Goal: Transaction & Acquisition: Purchase product/service

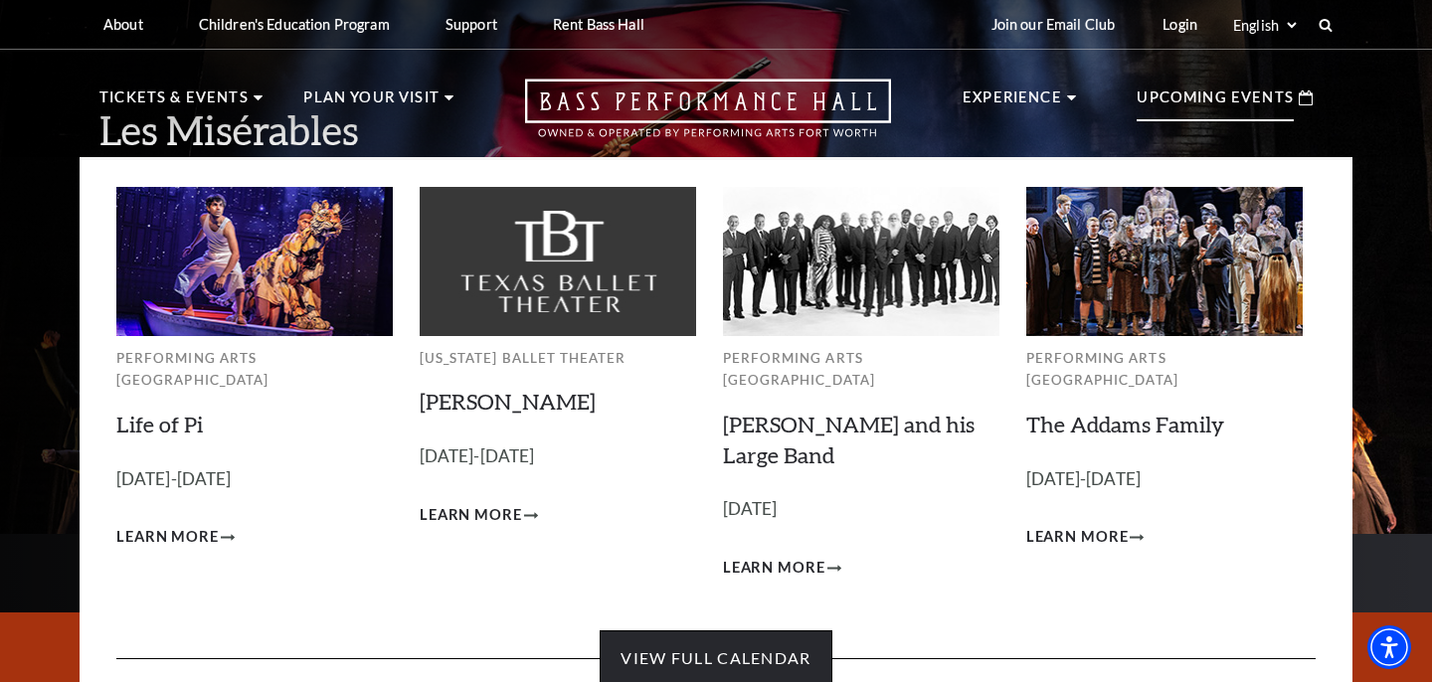
click at [675, 630] on link "View Full Calendar" at bounding box center [715, 658] width 232 height 56
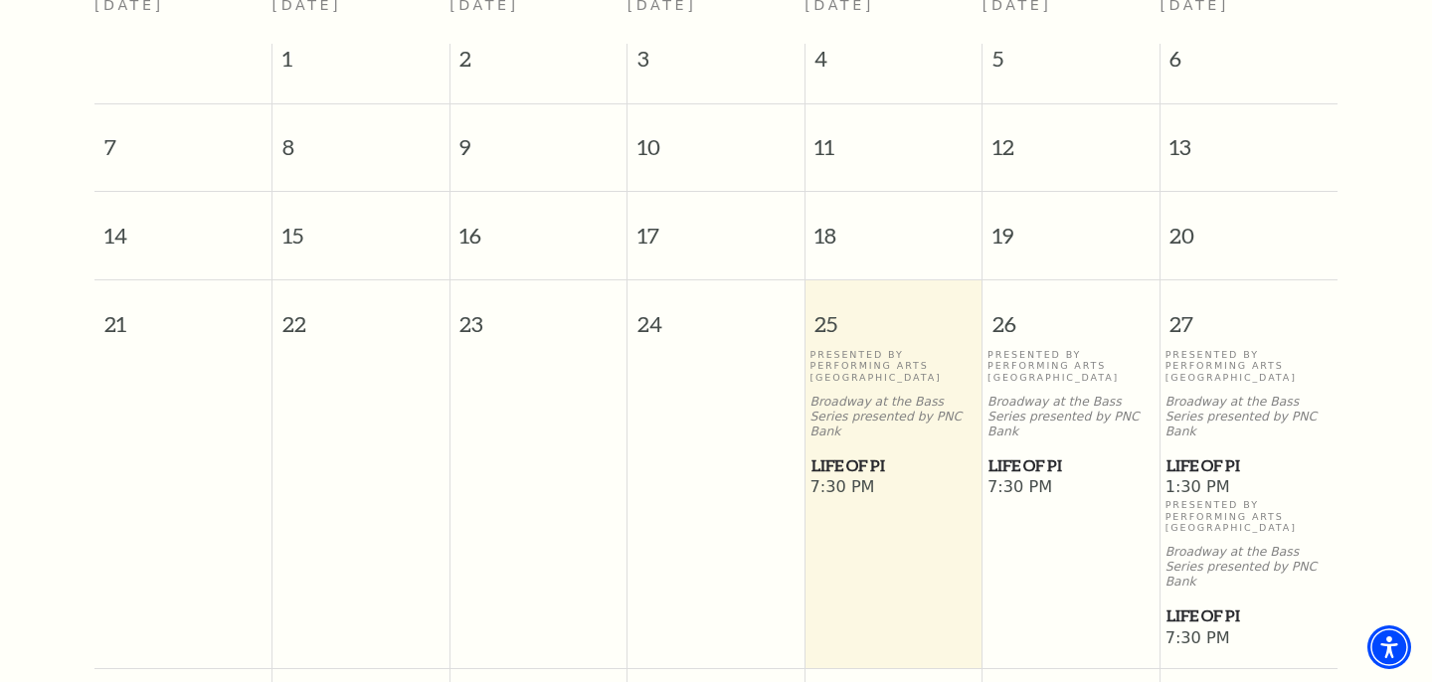
scroll to position [572, 0]
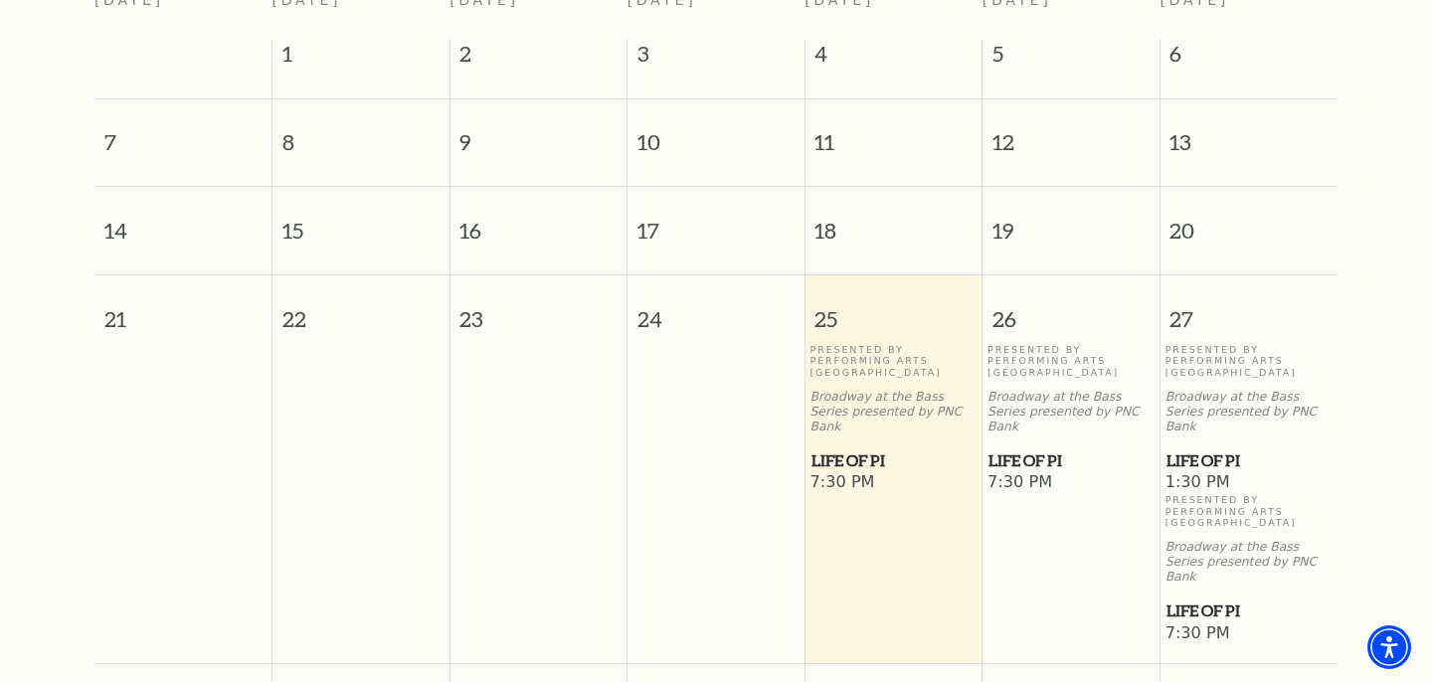
click at [1182, 598] on span "Life of Pi" at bounding box center [1249, 610] width 166 height 25
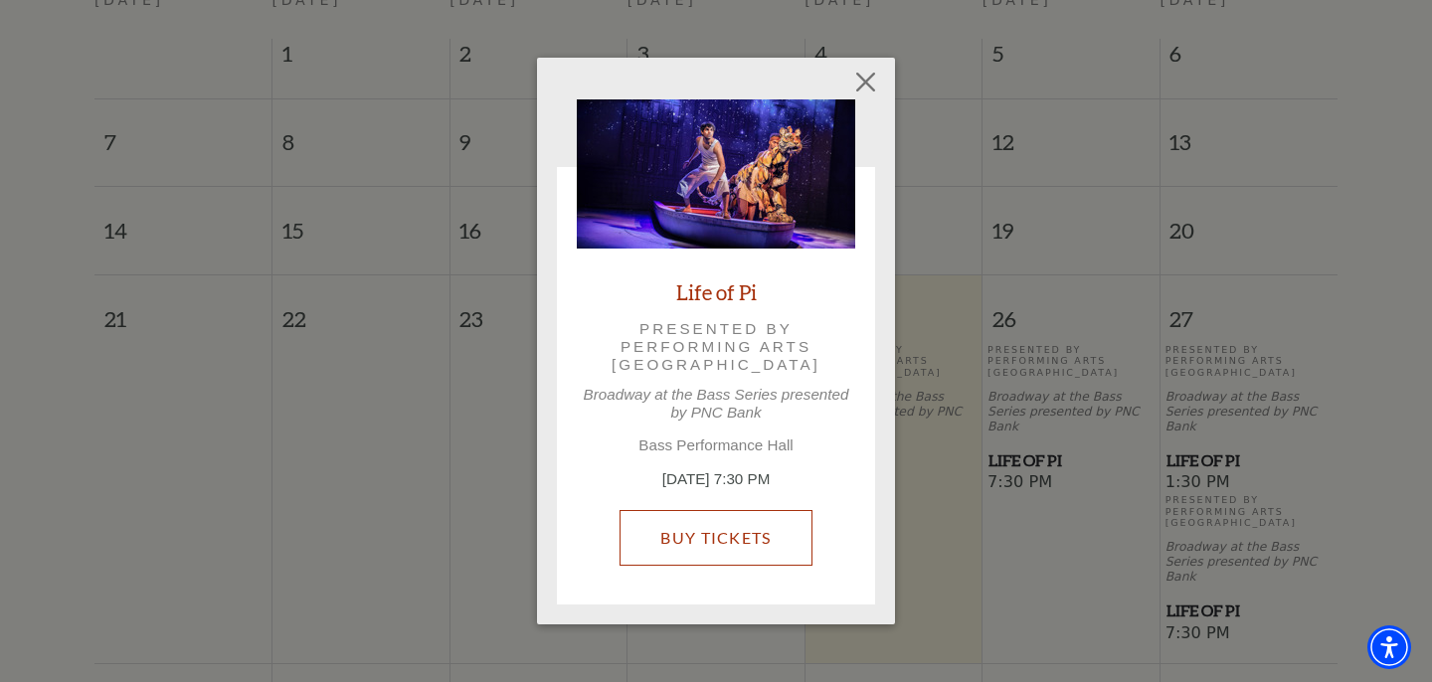
click at [717, 547] on link "Buy Tickets" at bounding box center [715, 538] width 192 height 56
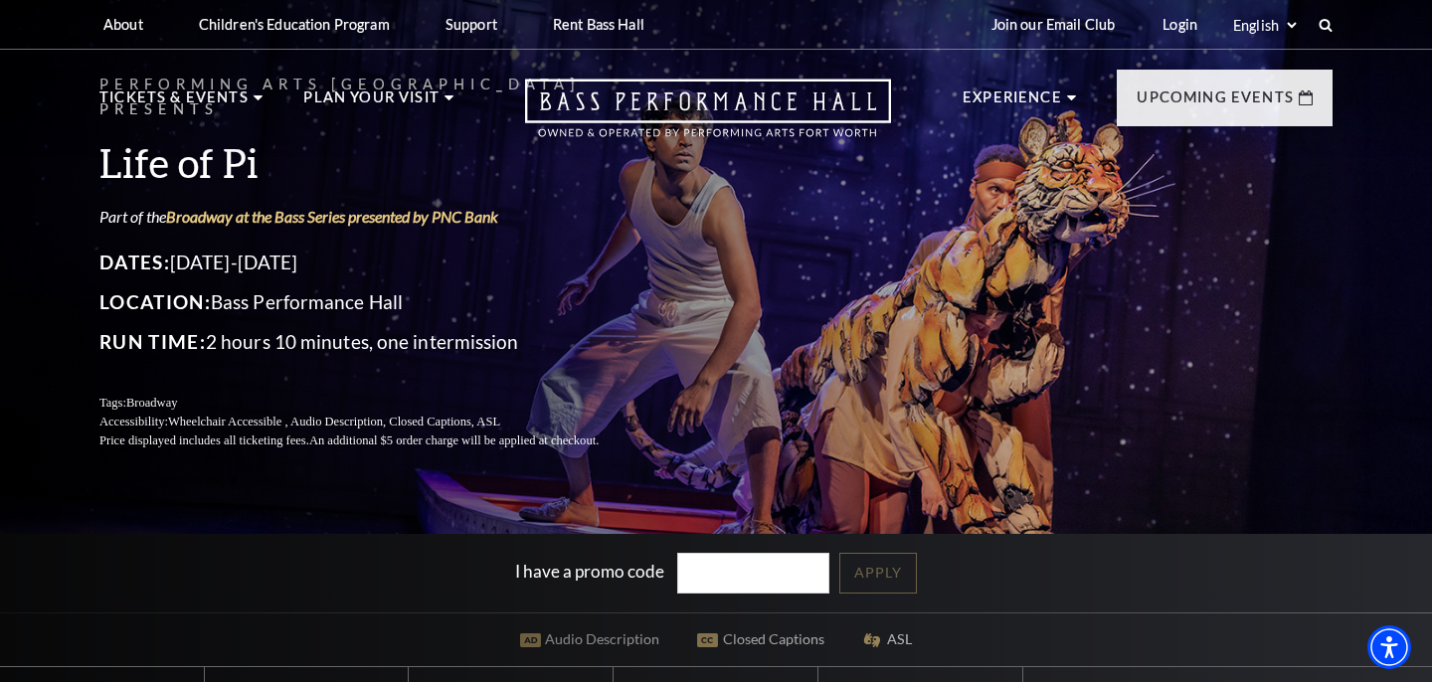
click at [717, 572] on input "I have a promo code" at bounding box center [753, 573] width 153 height 41
type input "s"
type input "SAVE15"
click at [887, 587] on link "Apply" at bounding box center [878, 573] width 78 height 41
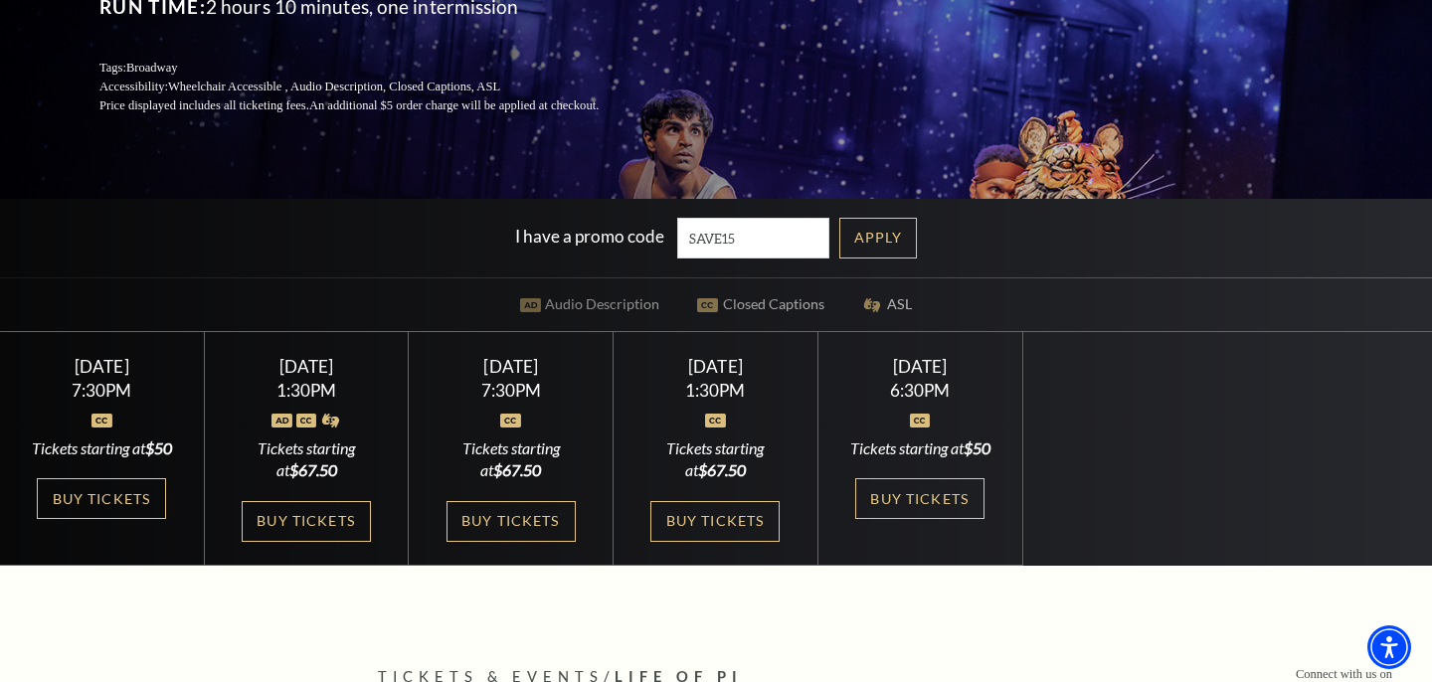
scroll to position [332, 0]
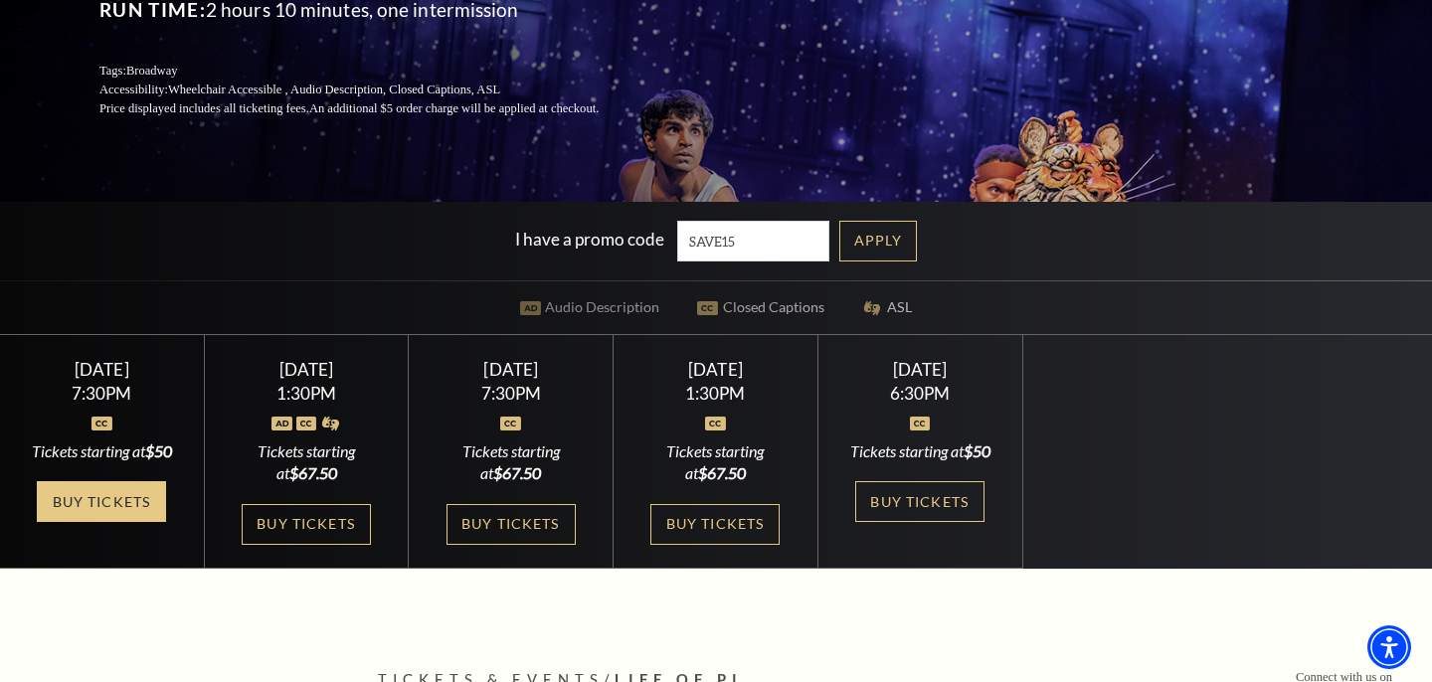
click at [88, 522] on link "Buy Tickets" at bounding box center [101, 501] width 129 height 41
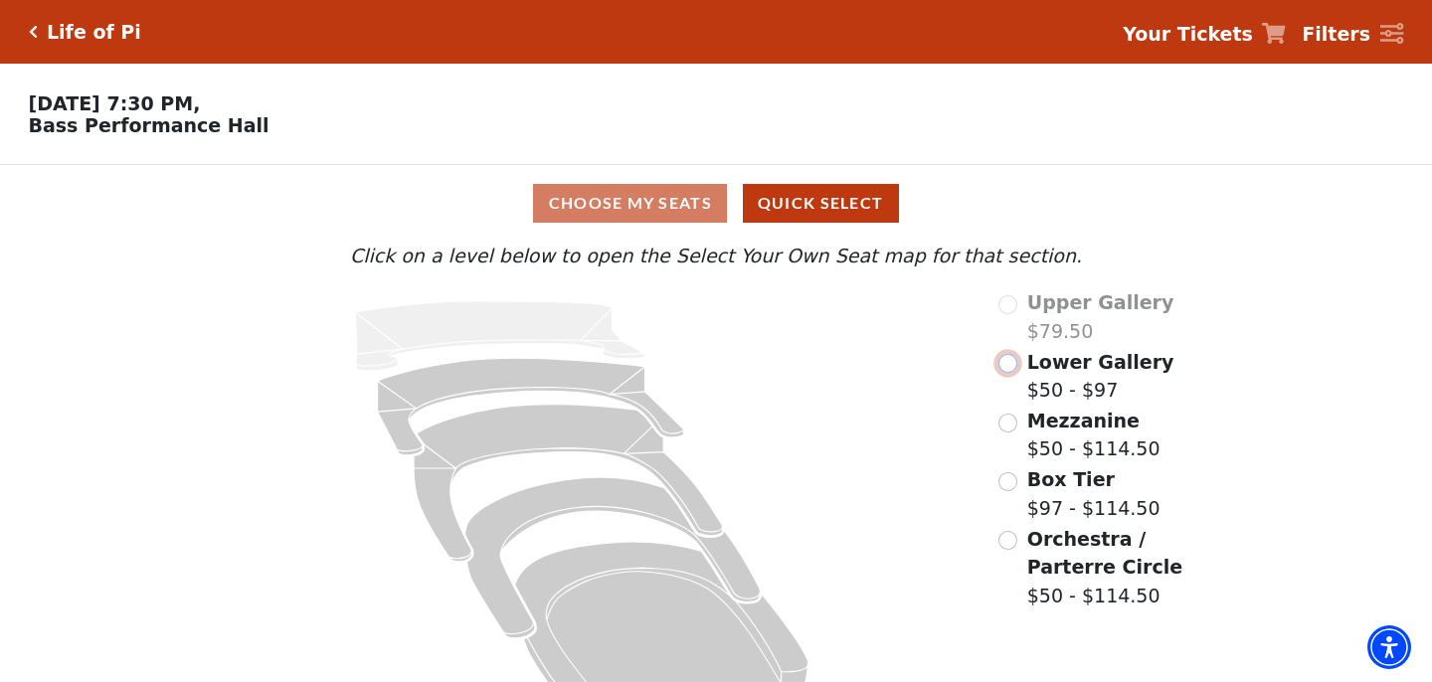
click at [1011, 364] on input "Lower Gallery$50 - $97\a" at bounding box center [1007, 363] width 19 height 19
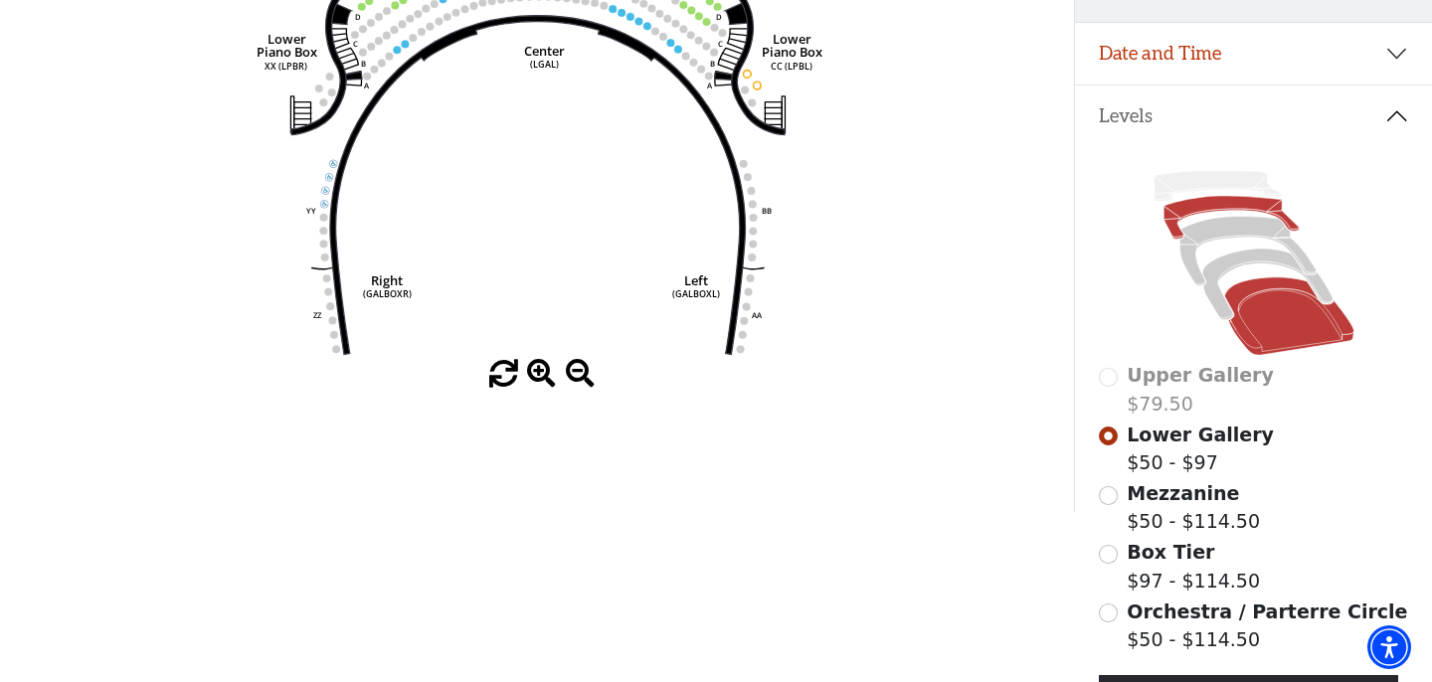
scroll to position [339, 0]
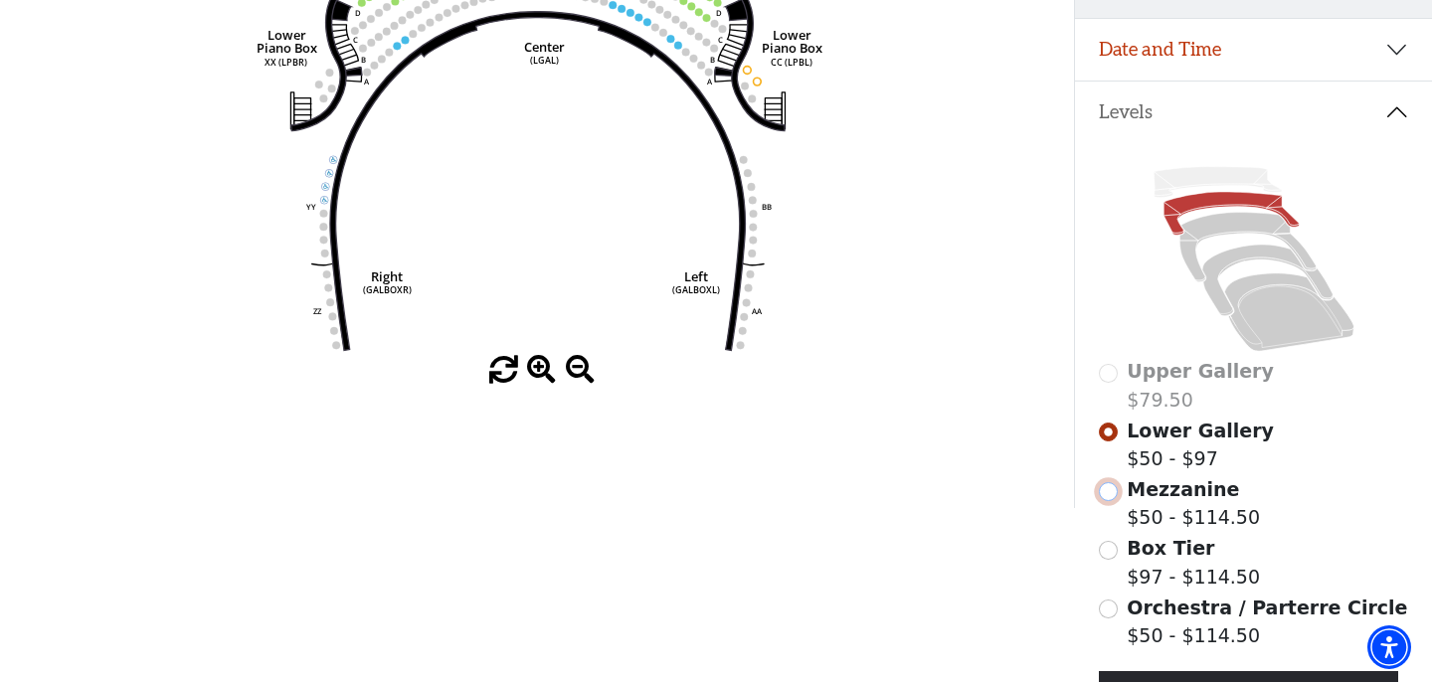
click at [1108, 490] on input "Mezzanine$50 - $114.50\a" at bounding box center [1108, 491] width 19 height 19
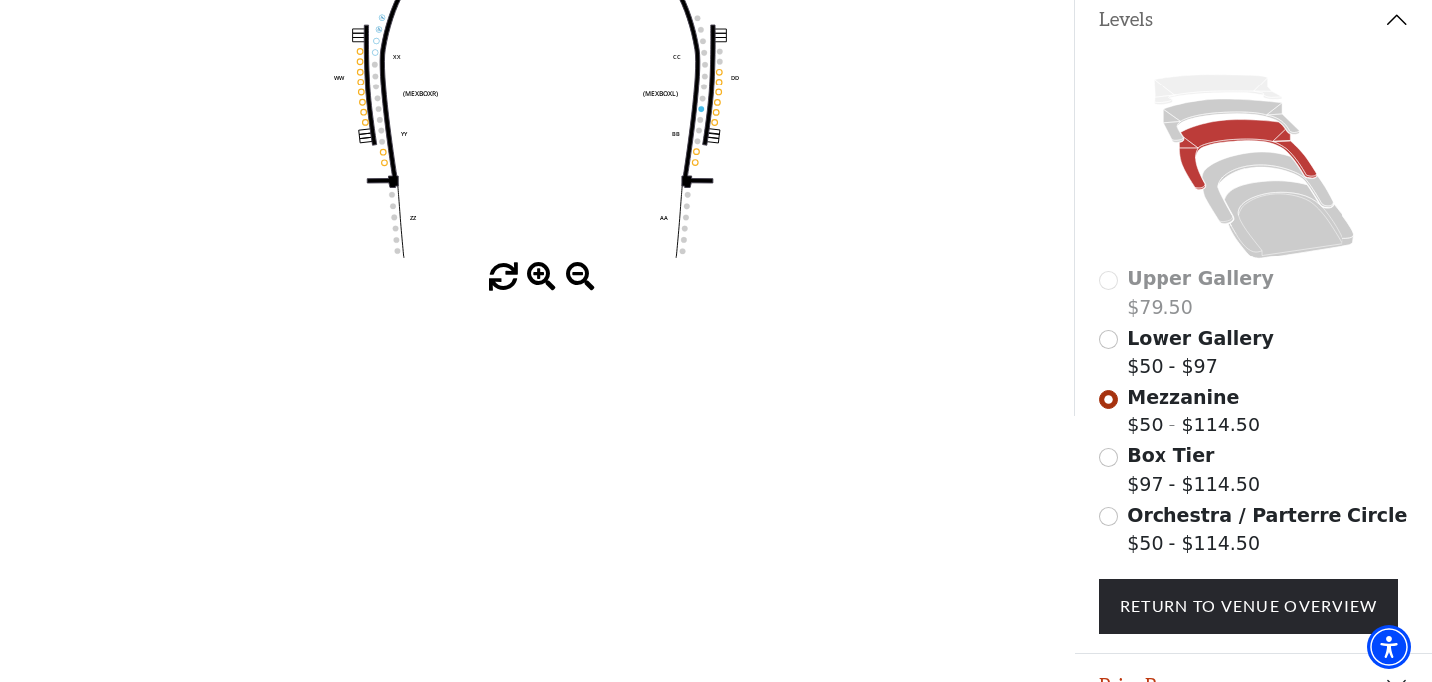
scroll to position [428, 0]
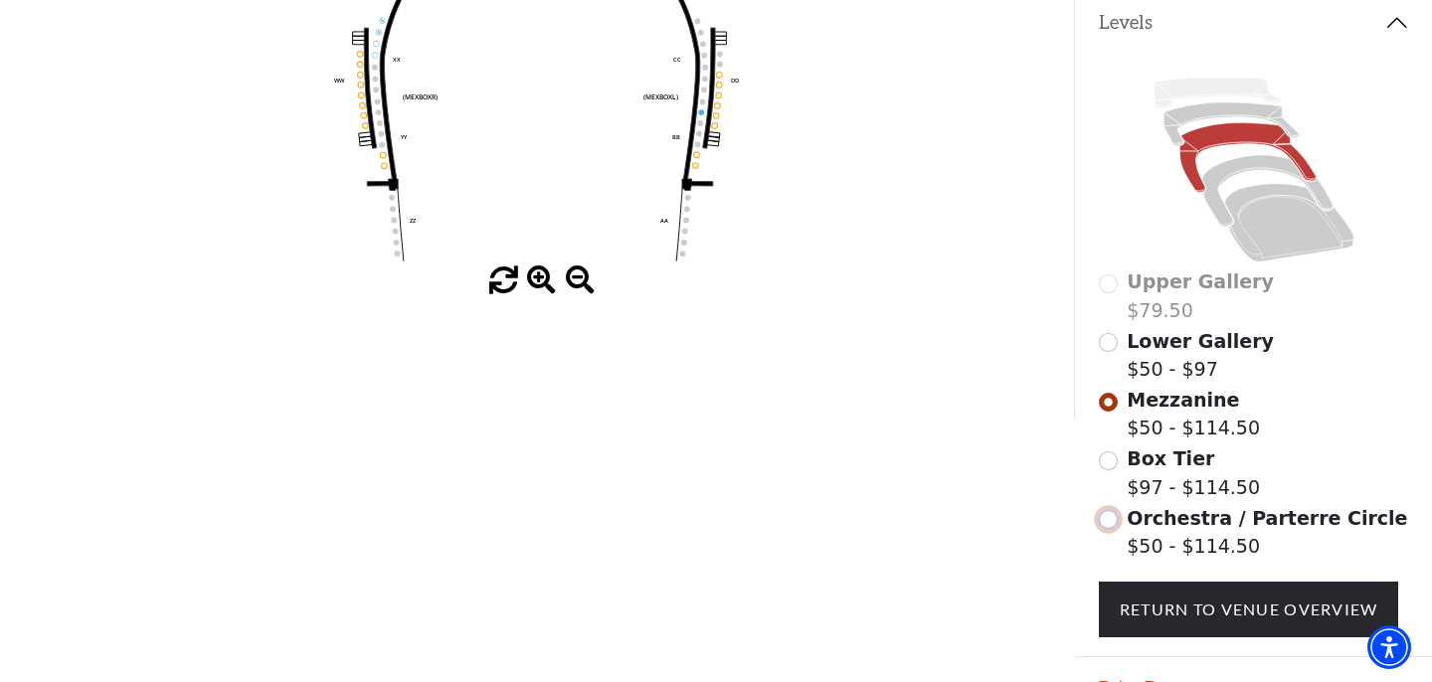
click at [1103, 525] on input "Orchestra / Parterre Circle$50 - $114.50\a" at bounding box center [1108, 519] width 19 height 19
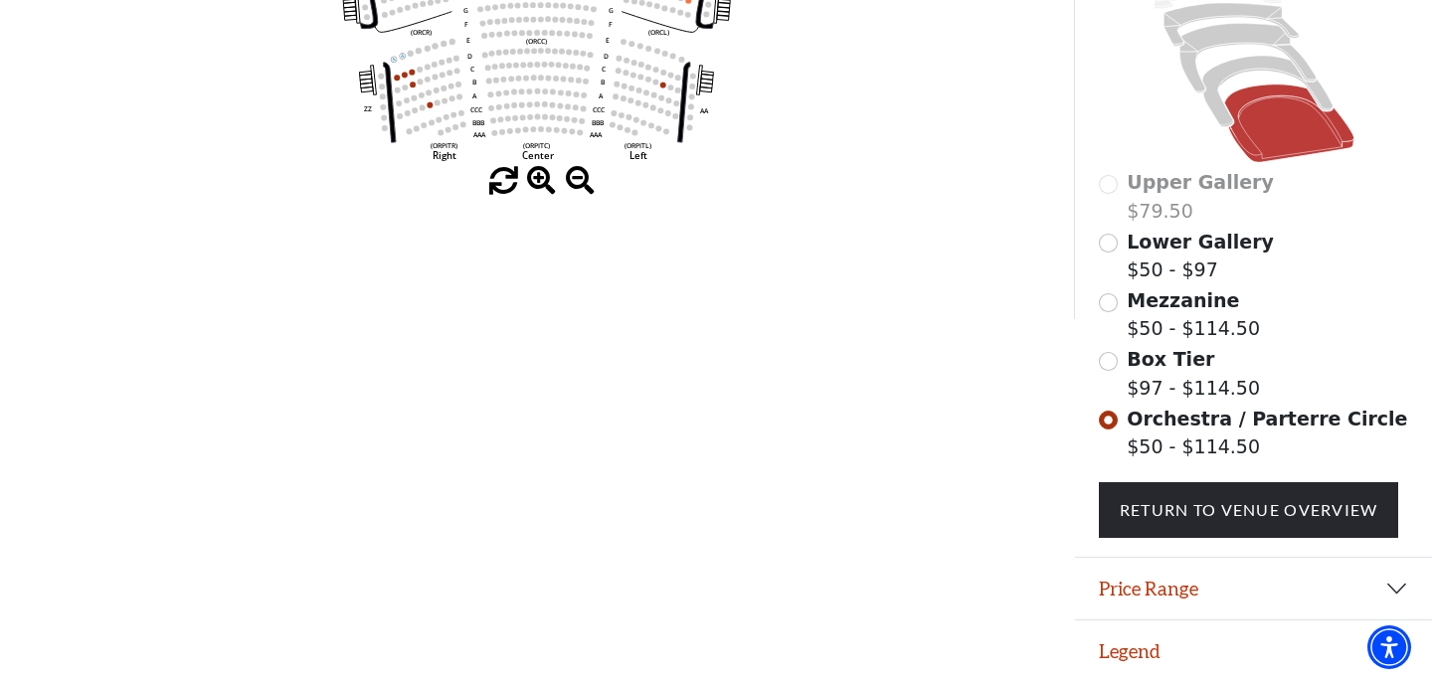
scroll to position [527, 0]
click at [1114, 247] on input "Lower Gallery$50 - $97\a" at bounding box center [1108, 244] width 19 height 19
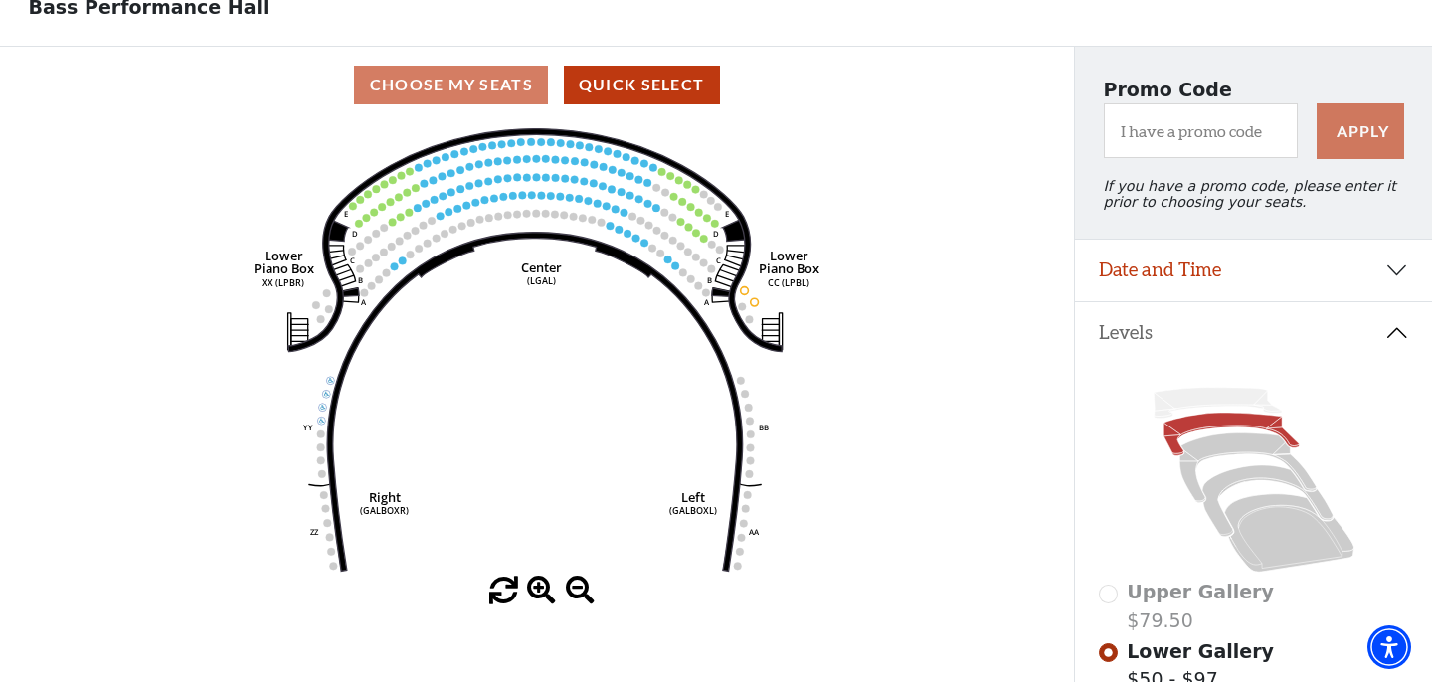
scroll to position [123, 0]
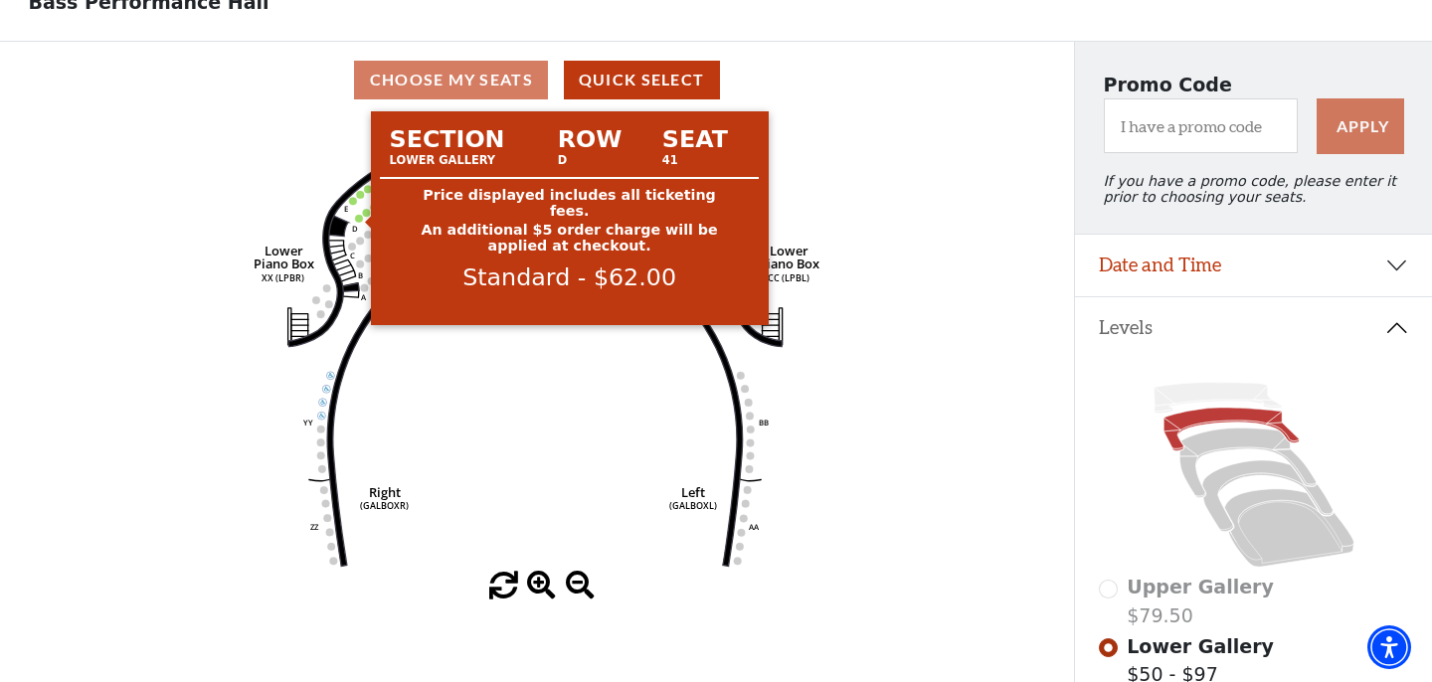
click at [358, 220] on circle at bounding box center [359, 219] width 8 height 8
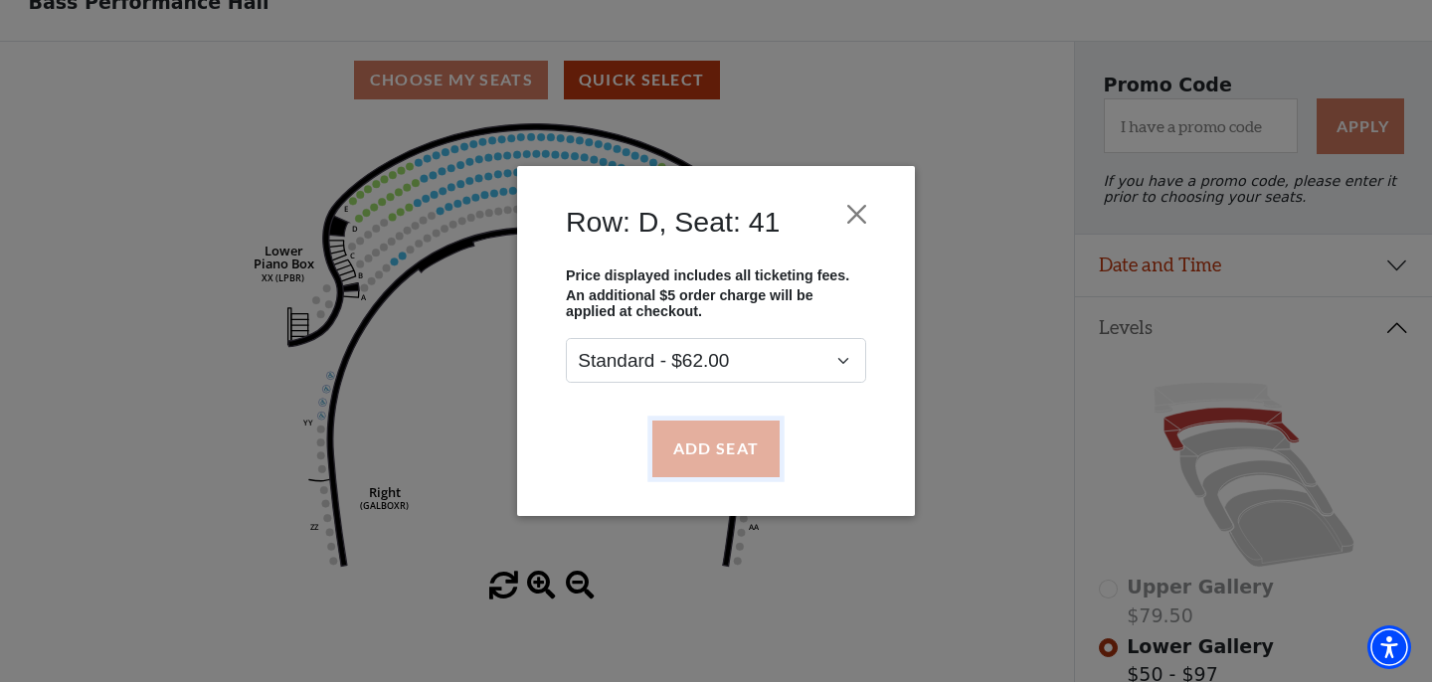
click at [718, 450] on button "Add Seat" at bounding box center [715, 449] width 127 height 56
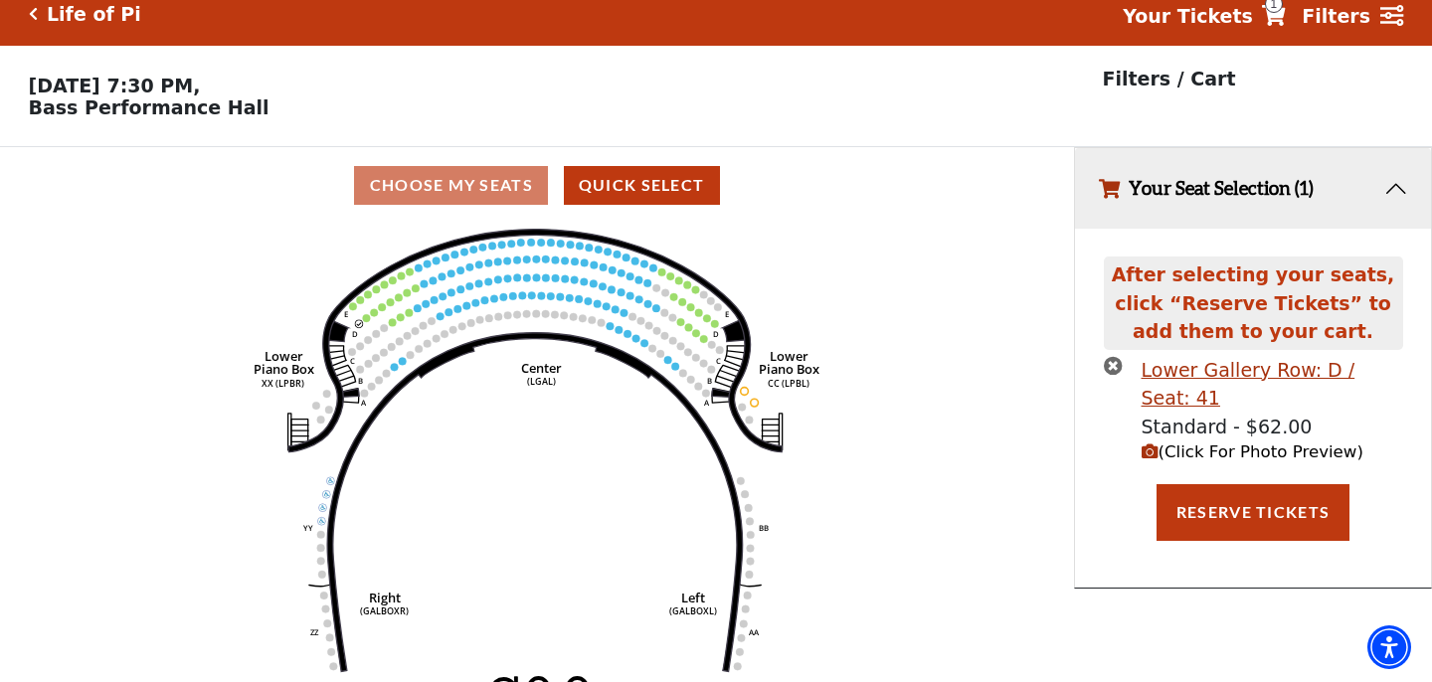
scroll to position [0, 0]
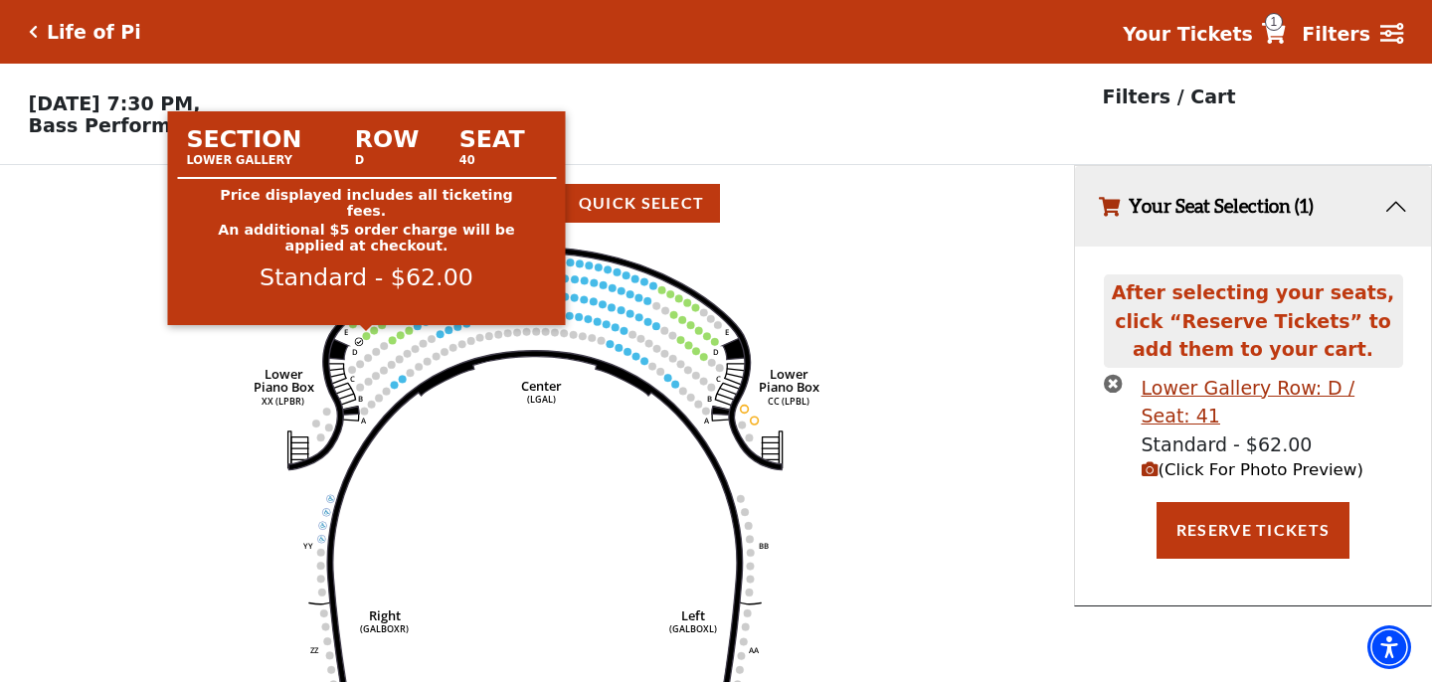
click at [367, 338] on circle at bounding box center [367, 336] width 8 height 8
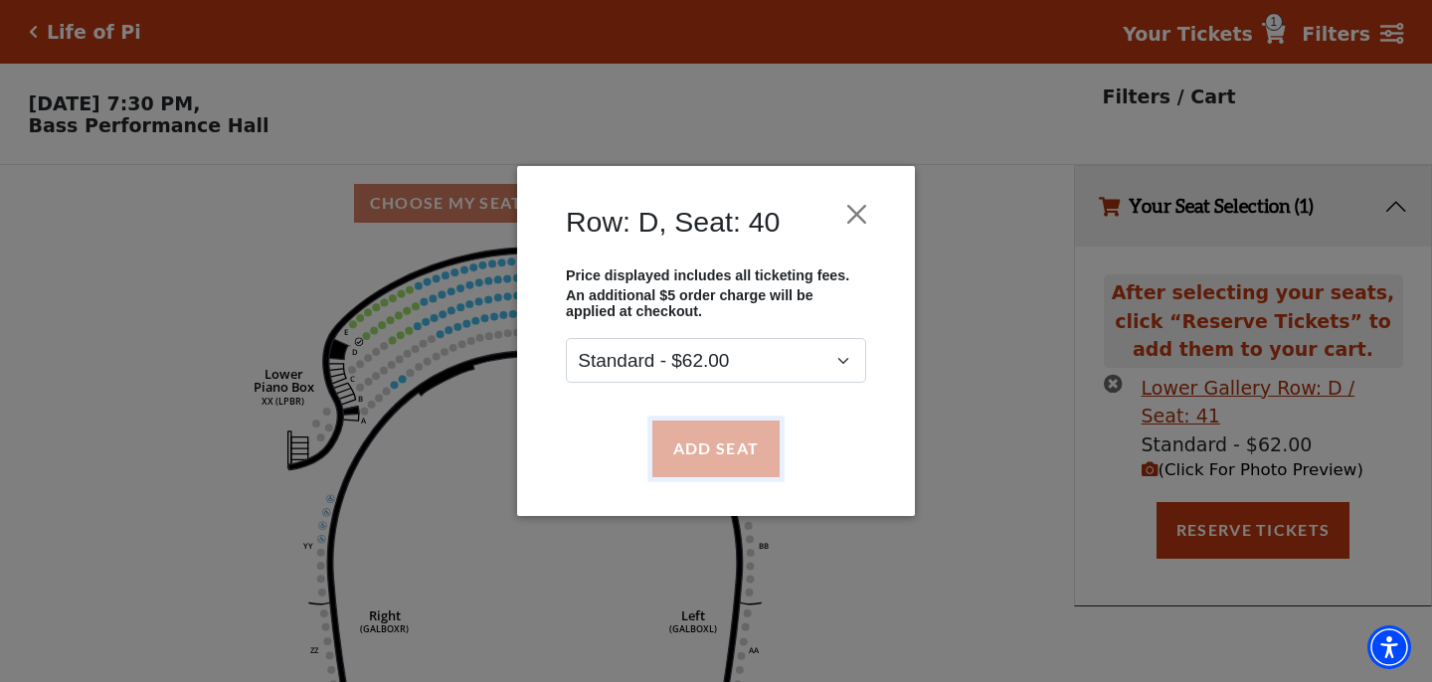
click at [722, 457] on button "Add Seat" at bounding box center [715, 449] width 127 height 56
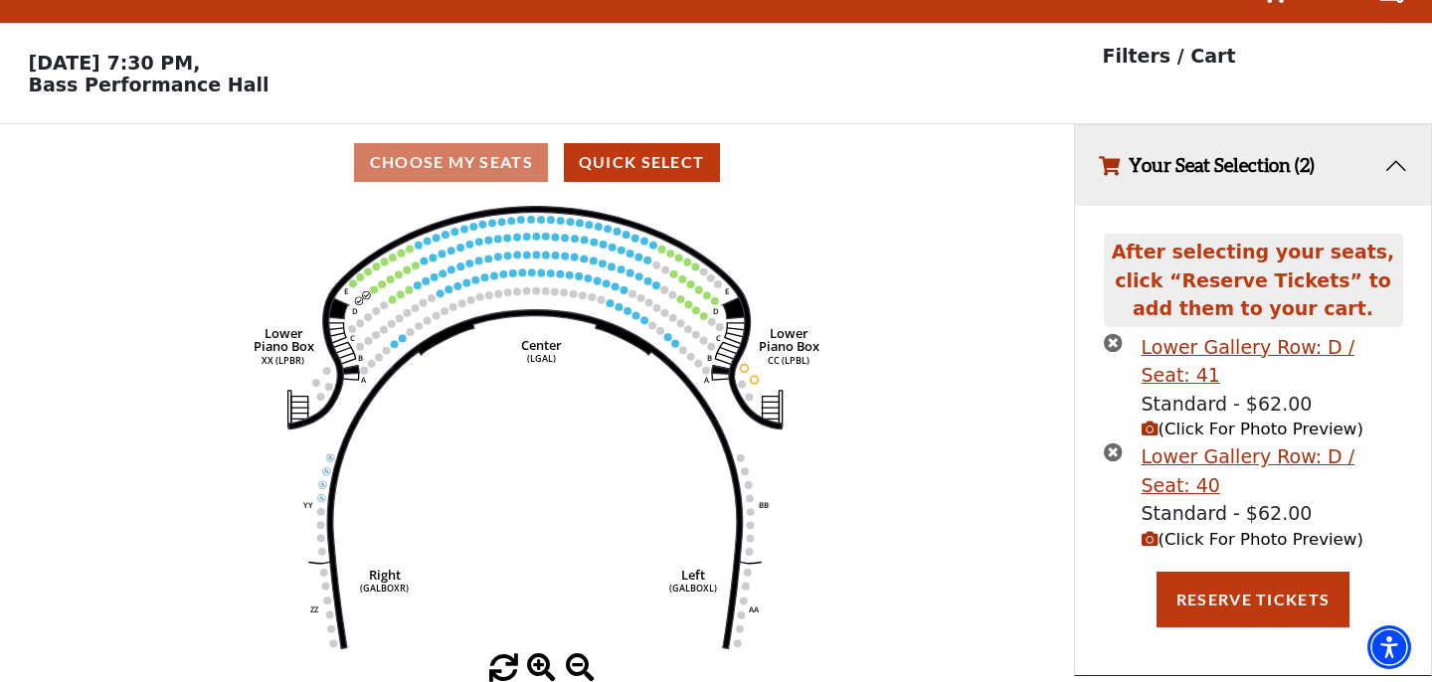
scroll to position [42, 0]
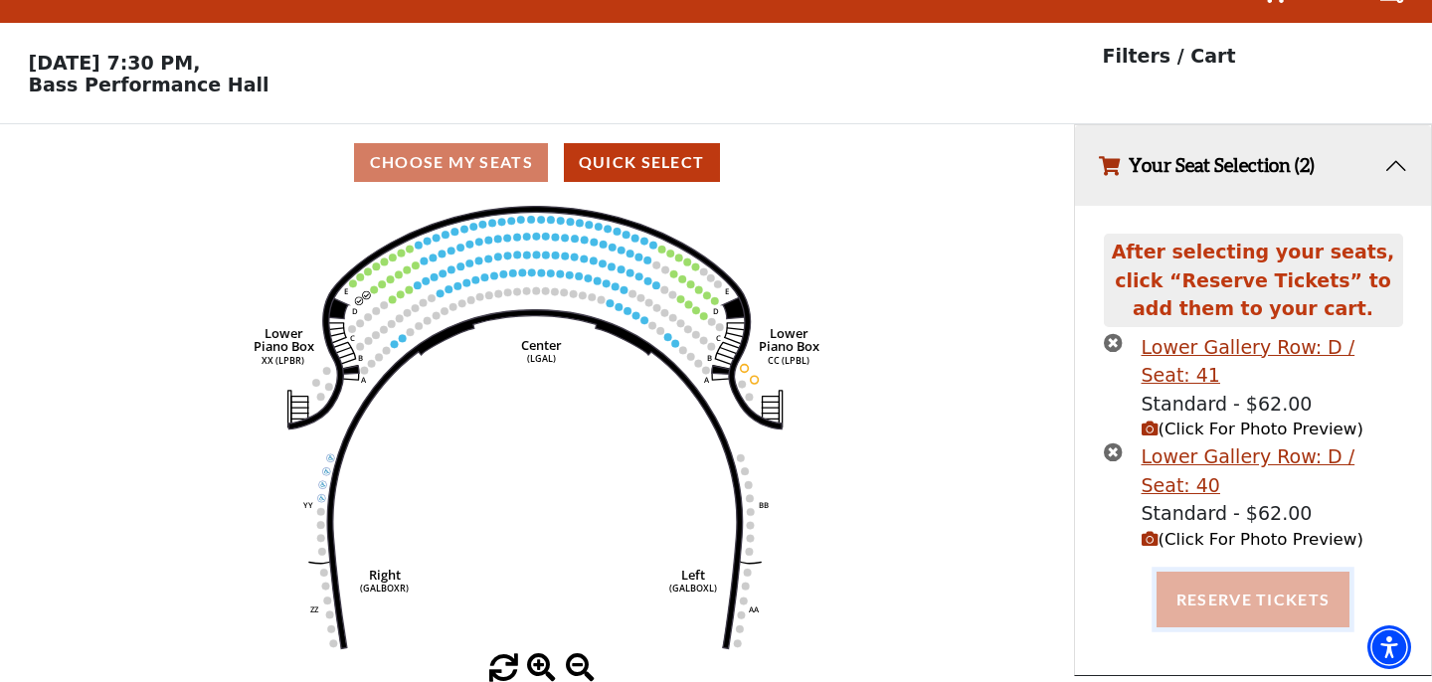
click at [1221, 574] on button "Reserve Tickets" at bounding box center [1252, 600] width 193 height 56
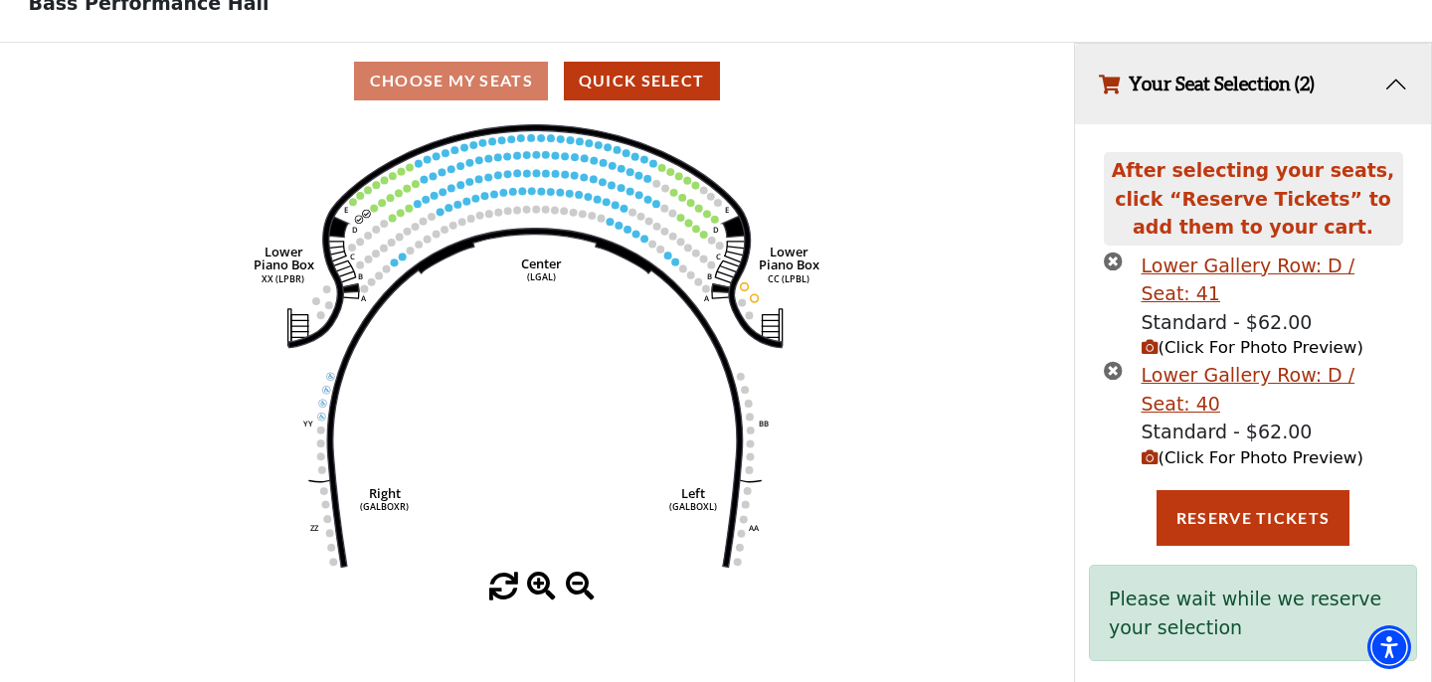
scroll to position [122, 0]
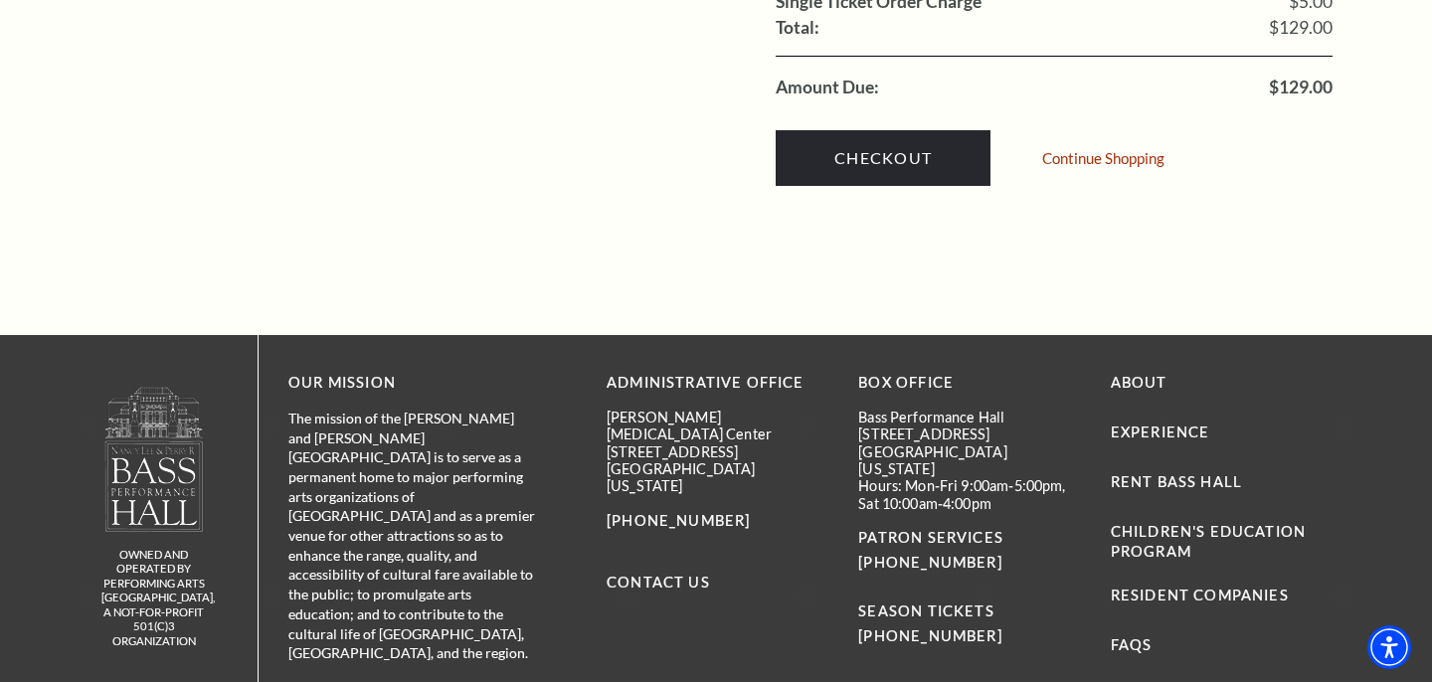
scroll to position [2281, 0]
